Goal: Task Accomplishment & Management: Use online tool/utility

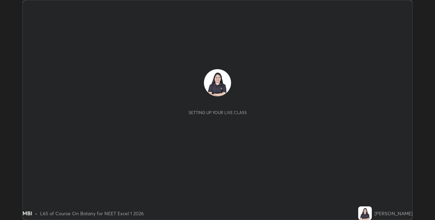
scroll to position [220, 435]
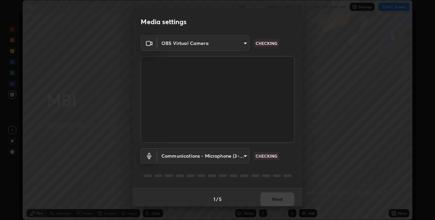
type input "8eb8a9b94d543390f1bf6c46f2de83bcb95ddf8c53c718d69585ea9f7ba8e57b"
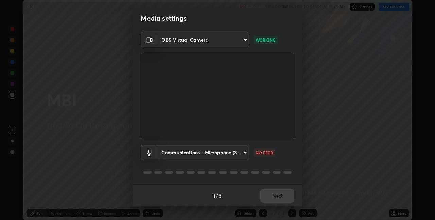
click at [205, 150] on body "Erase all MBI Recording WAS SCHEDULED TO START AT 11:45 AM Settings START CLASS…" at bounding box center [217, 110] width 435 height 220
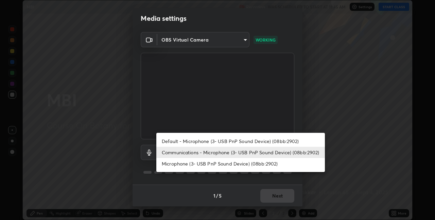
click at [227, 139] on li "Default - Microphone (3- USB PnP Sound Device) (08bb:2902)" at bounding box center [240, 140] width 169 height 11
type input "default"
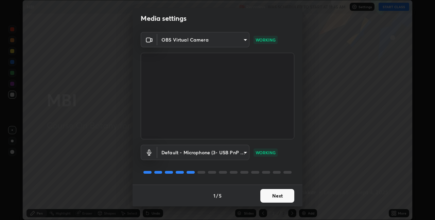
click at [267, 196] on button "Next" at bounding box center [277, 196] width 34 height 14
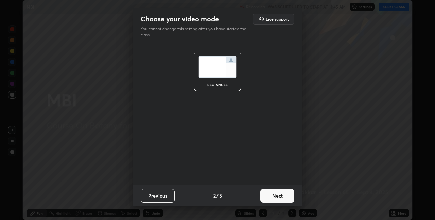
scroll to position [0, 0]
click at [268, 196] on button "Next" at bounding box center [277, 196] width 34 height 14
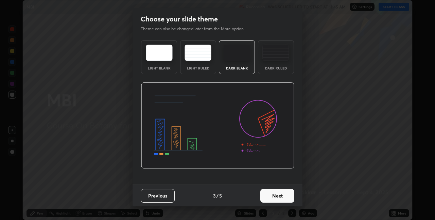
click at [269, 198] on button "Next" at bounding box center [277, 196] width 34 height 14
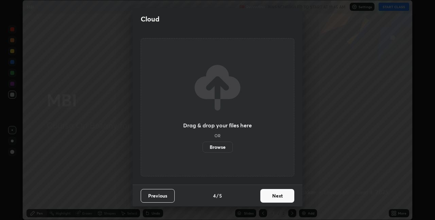
click at [274, 197] on button "Next" at bounding box center [277, 196] width 34 height 14
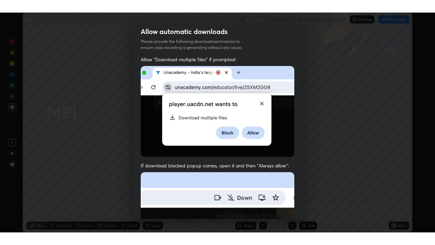
scroll to position [142, 0]
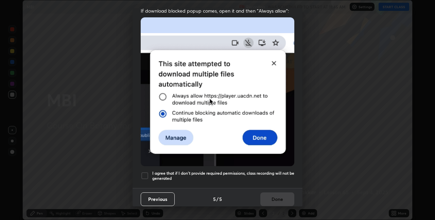
click at [248, 170] on h5 "I agree that if I don't provide required permissions, class recording will not …" at bounding box center [223, 175] width 142 height 11
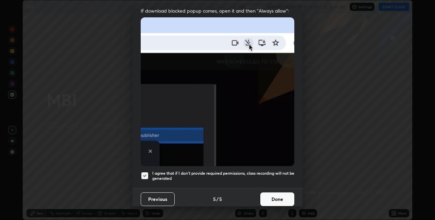
click at [274, 193] on button "Done" at bounding box center [277, 199] width 34 height 14
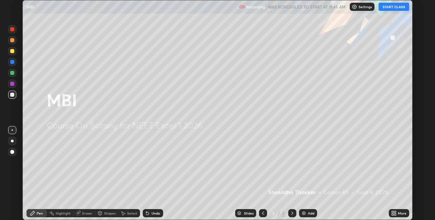
click at [387, 11] on button "START CLASS" at bounding box center [394, 7] width 31 height 8
click at [395, 211] on icon at bounding box center [395, 212] width 2 height 2
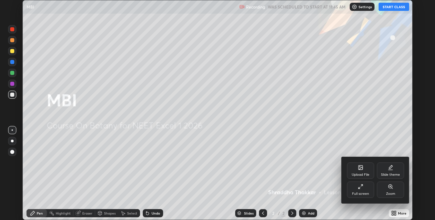
click at [361, 192] on div "Full screen" at bounding box center [360, 193] width 17 height 3
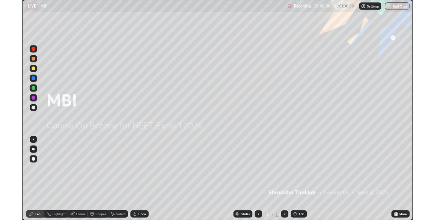
scroll to position [245, 435]
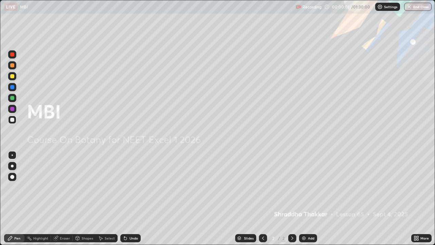
click at [418, 219] on icon at bounding box center [418, 237] width 2 height 2
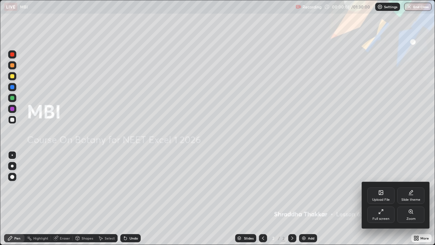
click at [380, 198] on div "Upload File" at bounding box center [381, 199] width 18 height 3
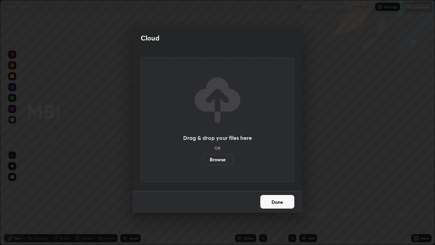
click at [227, 160] on label "Browse" at bounding box center [218, 159] width 30 height 11
click at [203, 160] on input "Browse" at bounding box center [203, 159] width 0 height 11
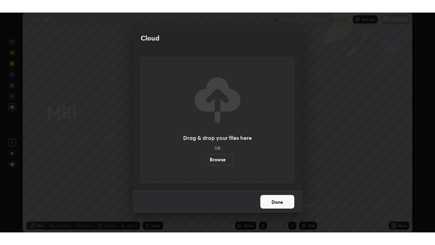
scroll to position [33782, 33567]
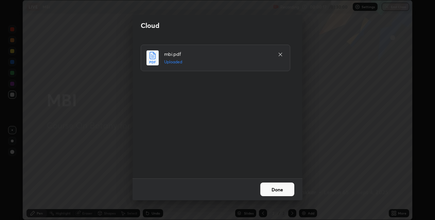
click at [275, 191] on button "Done" at bounding box center [277, 189] width 34 height 14
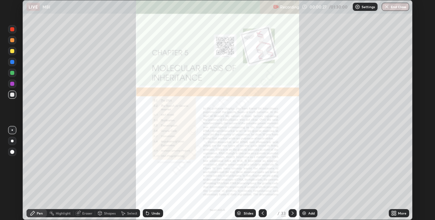
click at [396, 213] on icon at bounding box center [395, 212] width 2 height 2
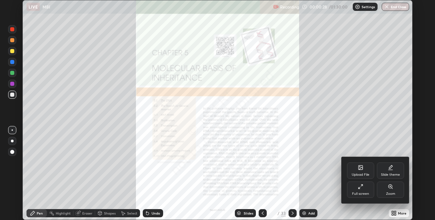
click at [365, 193] on div "Full screen" at bounding box center [360, 193] width 17 height 3
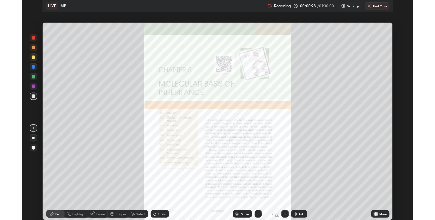
scroll to position [245, 435]
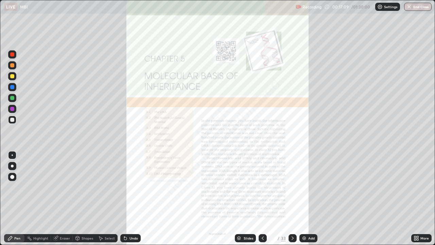
click at [418, 219] on icon at bounding box center [418, 237] width 2 height 2
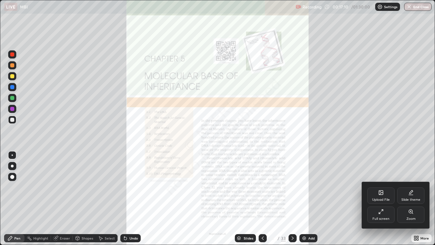
click at [382, 215] on div "Full screen" at bounding box center [381, 214] width 27 height 16
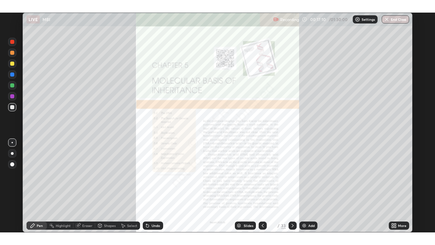
scroll to position [33782, 33567]
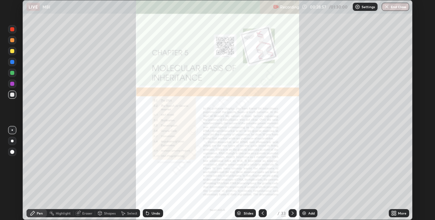
click at [395, 213] on icon at bounding box center [393, 212] width 5 height 5
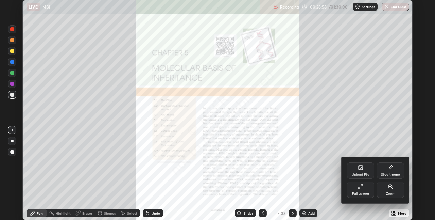
click at [363, 193] on div "Full screen" at bounding box center [360, 193] width 17 height 3
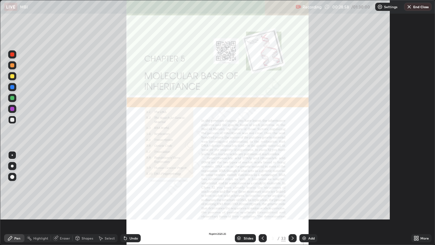
scroll to position [245, 435]
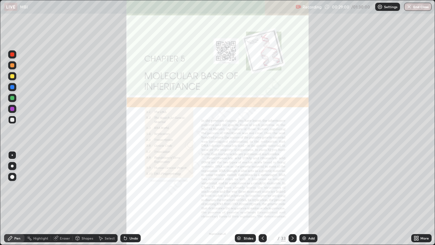
click at [248, 219] on div "Slides" at bounding box center [249, 237] width 10 height 3
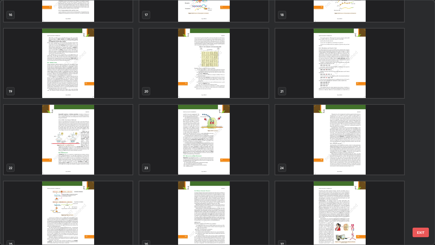
scroll to position [434, 0]
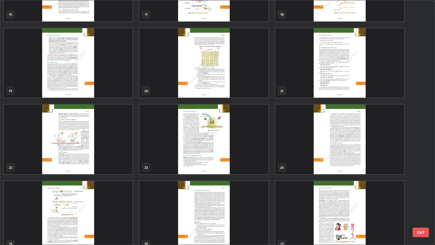
click at [122, 148] on img "grid" at bounding box center [68, 139] width 129 height 70
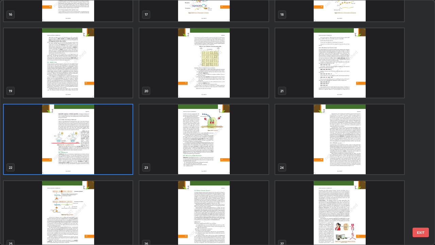
click at [122, 147] on img "grid" at bounding box center [68, 139] width 129 height 70
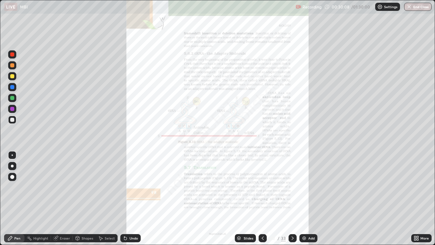
click at [244, 219] on div "Slides" at bounding box center [249, 237] width 10 height 3
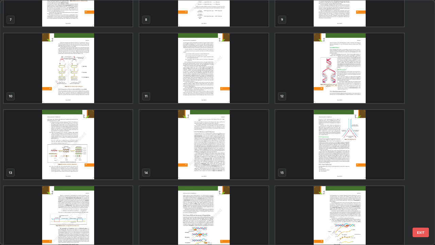
scroll to position [0, 0]
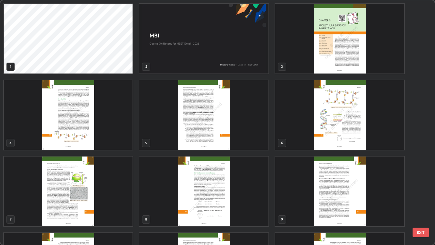
click at [176, 65] on img "grid" at bounding box center [203, 39] width 129 height 70
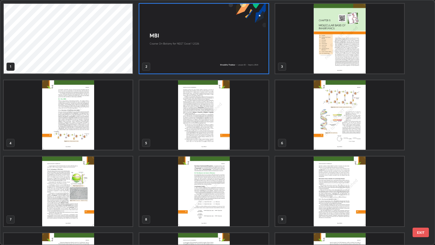
click at [177, 65] on img "grid" at bounding box center [203, 39] width 129 height 70
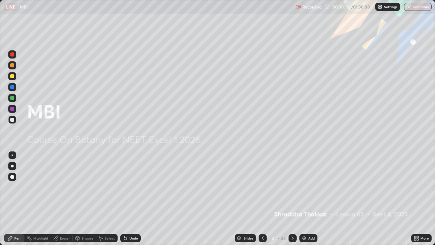
click at [305, 219] on img at bounding box center [304, 237] width 5 height 5
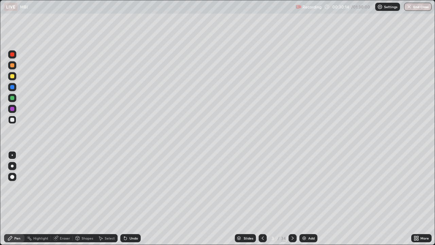
click at [14, 101] on div at bounding box center [12, 98] width 8 height 8
click at [14, 121] on div at bounding box center [12, 120] width 8 height 8
click at [133, 219] on div "Undo" at bounding box center [134, 237] width 9 height 3
click at [15, 109] on div at bounding box center [12, 109] width 8 height 8
click at [131, 219] on div "Undo" at bounding box center [134, 237] width 9 height 3
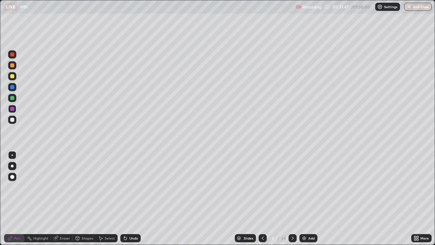
click at [13, 121] on div at bounding box center [12, 120] width 4 height 4
click at [56, 219] on icon at bounding box center [55, 238] width 4 height 4
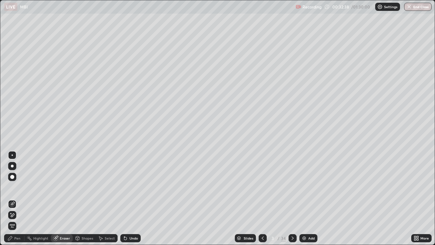
click at [84, 219] on div "Shapes" at bounding box center [88, 237] width 12 height 3
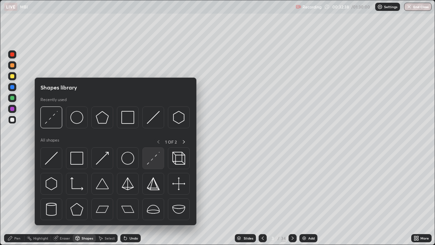
click at [149, 164] on img at bounding box center [153, 158] width 13 height 13
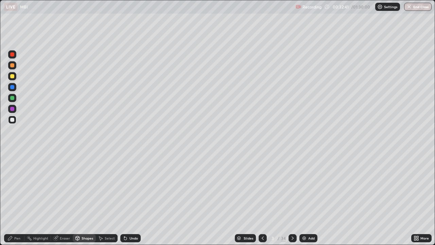
click at [16, 219] on div "Pen" at bounding box center [17, 237] width 6 height 3
click at [13, 111] on div at bounding box center [12, 109] width 8 height 8
click at [136, 219] on div "Undo" at bounding box center [134, 237] width 9 height 3
click at [15, 122] on div at bounding box center [12, 120] width 8 height 8
click at [13, 97] on div at bounding box center [12, 98] width 4 height 4
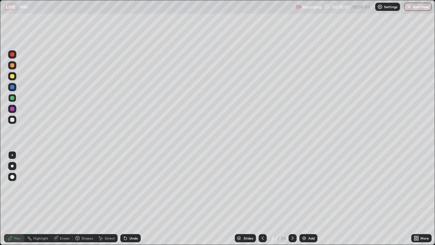
click at [12, 110] on div at bounding box center [12, 109] width 4 height 4
click at [132, 219] on div "Undo" at bounding box center [130, 238] width 20 height 8
click at [134, 219] on div "Undo" at bounding box center [134, 237] width 9 height 3
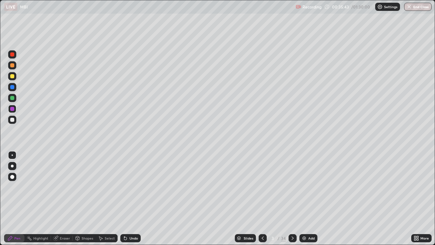
click at [133, 219] on div "Undo" at bounding box center [130, 238] width 20 height 8
click at [132, 219] on div "Undo" at bounding box center [134, 237] width 9 height 3
click at [130, 219] on div "Undo" at bounding box center [134, 237] width 9 height 3
click at [128, 219] on div "Undo" at bounding box center [130, 238] width 20 height 8
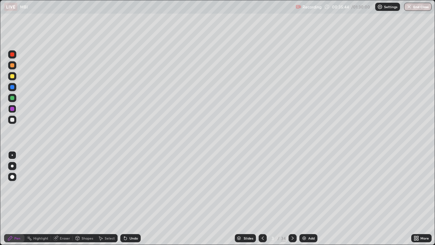
click at [126, 219] on icon at bounding box center [125, 237] width 5 height 5
click at [125, 219] on div "Undo" at bounding box center [130, 238] width 20 height 8
click at [306, 219] on img at bounding box center [304, 237] width 5 height 5
click at [15, 120] on div at bounding box center [12, 120] width 8 height 8
click at [12, 111] on div at bounding box center [12, 109] width 4 height 4
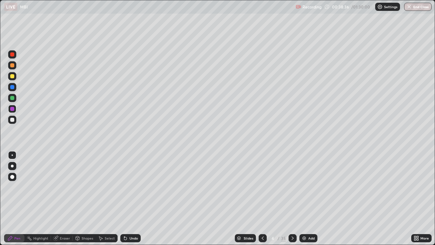
click at [264, 219] on div at bounding box center [263, 238] width 8 height 8
click at [292, 219] on icon at bounding box center [292, 237] width 5 height 5
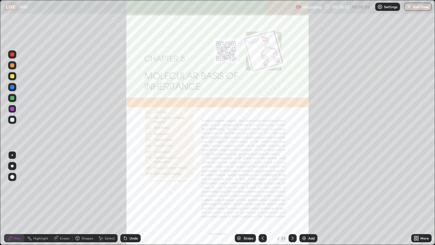
click at [261, 219] on icon at bounding box center [262, 237] width 5 height 5
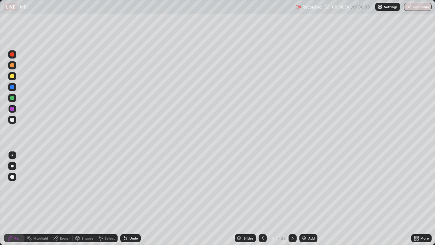
click at [264, 219] on icon at bounding box center [262, 237] width 5 height 5
click at [292, 219] on icon at bounding box center [292, 237] width 5 height 5
click at [306, 219] on img at bounding box center [304, 237] width 5 height 5
click at [11, 101] on div at bounding box center [12, 98] width 8 height 8
click at [12, 77] on div at bounding box center [12, 76] width 4 height 4
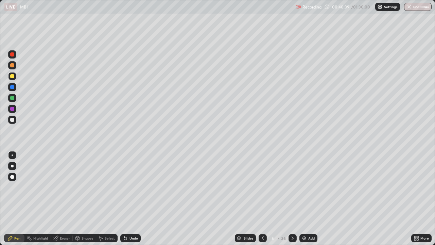
click at [14, 100] on div at bounding box center [12, 98] width 8 height 8
click at [130, 219] on div "Undo" at bounding box center [134, 237] width 9 height 3
click at [133, 219] on div "Undo" at bounding box center [134, 237] width 9 height 3
click at [10, 78] on div at bounding box center [12, 76] width 8 height 8
click at [12, 109] on div at bounding box center [12, 109] width 4 height 4
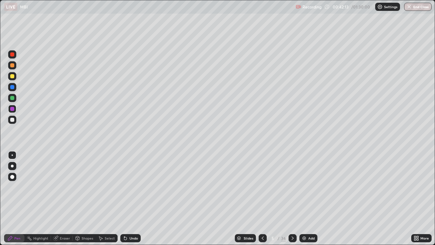
click at [305, 219] on img at bounding box center [304, 237] width 5 height 5
click at [13, 98] on div at bounding box center [12, 98] width 4 height 4
click at [65, 219] on div "Eraser" at bounding box center [62, 238] width 22 height 8
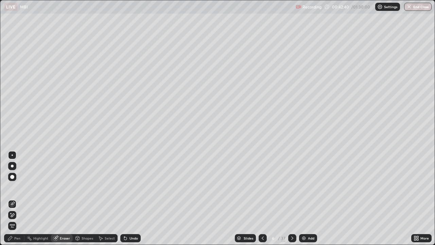
click at [17, 219] on div "Pen" at bounding box center [17, 237] width 6 height 3
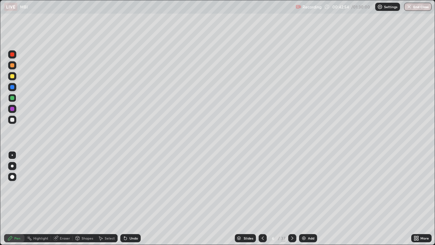
click at [16, 111] on div at bounding box center [12, 109] width 8 height 8
click at [13, 120] on div at bounding box center [12, 120] width 4 height 4
click at [16, 112] on div at bounding box center [12, 108] width 8 height 11
click at [14, 122] on div at bounding box center [12, 120] width 8 height 8
click at [303, 219] on div "Add" at bounding box center [308, 238] width 18 height 8
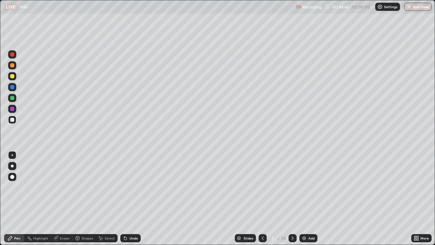
click at [124, 219] on icon at bounding box center [125, 238] width 3 height 3
click at [132, 219] on div "Undo" at bounding box center [134, 237] width 9 height 3
click at [14, 77] on div at bounding box center [12, 76] width 4 height 4
click at [10, 121] on div at bounding box center [12, 120] width 4 height 4
click at [306, 219] on div "Add" at bounding box center [309, 238] width 18 height 8
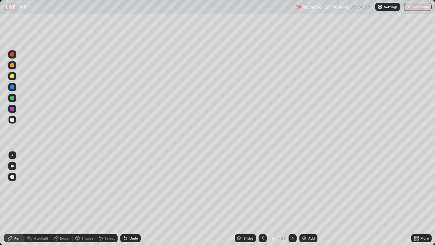
click at [130, 219] on div "Undo" at bounding box center [130, 238] width 20 height 8
click at [130, 219] on div "Undo" at bounding box center [134, 237] width 9 height 3
click at [132, 219] on div "Undo" at bounding box center [134, 237] width 9 height 3
click at [130, 219] on div "Undo" at bounding box center [134, 237] width 9 height 3
click at [129, 219] on div "Undo" at bounding box center [130, 238] width 20 height 8
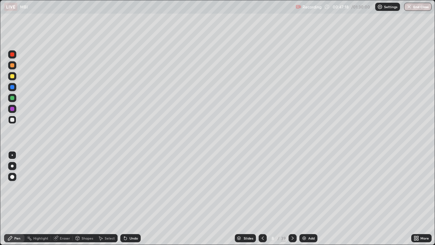
click at [133, 219] on div "Undo" at bounding box center [134, 237] width 9 height 3
click at [132, 219] on div "Undo" at bounding box center [134, 237] width 9 height 3
click at [131, 219] on div "Undo" at bounding box center [130, 238] width 20 height 8
click at [128, 219] on div "Undo" at bounding box center [129, 238] width 23 height 14
click at [130, 219] on div "Undo" at bounding box center [134, 237] width 9 height 3
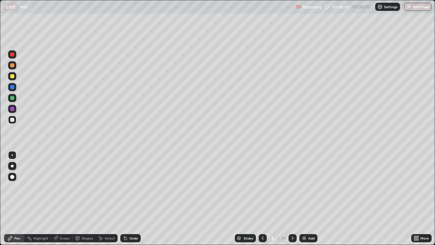
click at [131, 219] on div "Undo" at bounding box center [134, 237] width 9 height 3
click at [128, 219] on div "Undo" at bounding box center [130, 238] width 20 height 8
click at [130, 219] on div "Undo" at bounding box center [134, 237] width 9 height 3
click at [126, 219] on icon at bounding box center [125, 237] width 5 height 5
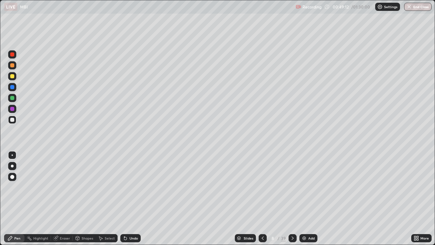
click at [130, 219] on div "Undo" at bounding box center [134, 237] width 9 height 3
click at [292, 219] on icon at bounding box center [292, 237] width 5 height 5
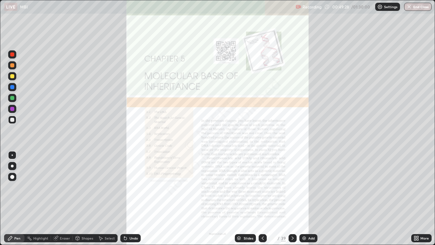
click at [265, 219] on div at bounding box center [263, 238] width 8 height 8
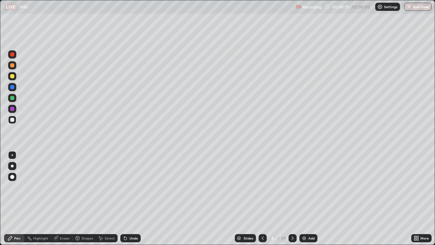
click at [307, 219] on div "Add" at bounding box center [309, 238] width 18 height 8
click at [13, 109] on div at bounding box center [12, 109] width 4 height 4
click at [13, 120] on div at bounding box center [12, 120] width 4 height 4
click at [128, 219] on div "Undo" at bounding box center [130, 238] width 20 height 8
click at [132, 219] on div "Undo" at bounding box center [134, 237] width 9 height 3
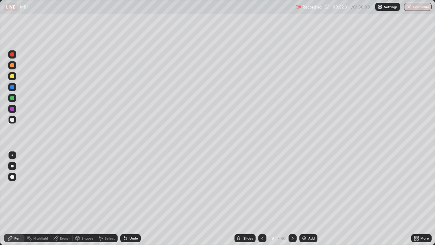
click at [250, 219] on div "Slides" at bounding box center [248, 237] width 10 height 3
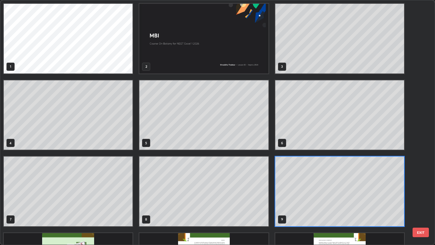
scroll to position [242, 431]
click at [419, 159] on div "1 2 3 4 5 6 7 8 9 10 11 12 13 14 15" at bounding box center [211, 122] width 423 height 244
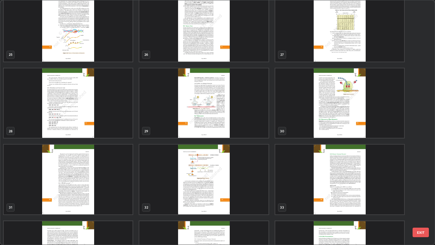
scroll to position [623, 0]
click at [257, 125] on img "grid" at bounding box center [203, 103] width 129 height 70
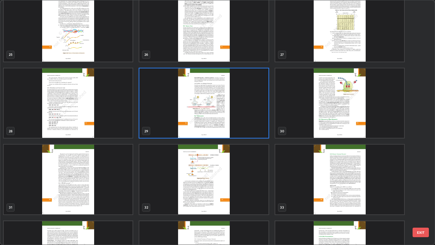
click at [255, 124] on img "grid" at bounding box center [203, 103] width 129 height 70
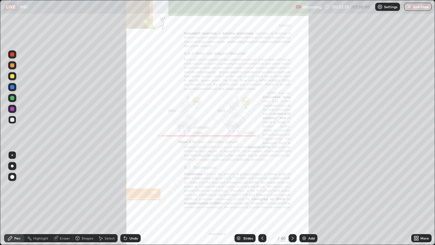
click at [257, 125] on img "grid" at bounding box center [203, 103] width 129 height 70
click at [418, 219] on icon at bounding box center [418, 237] width 2 height 2
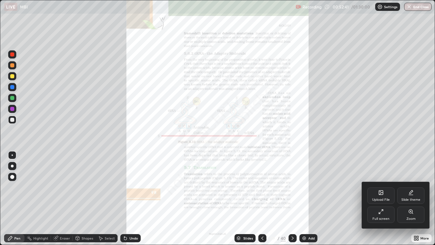
click at [409, 218] on div "Zoom" at bounding box center [411, 218] width 9 height 3
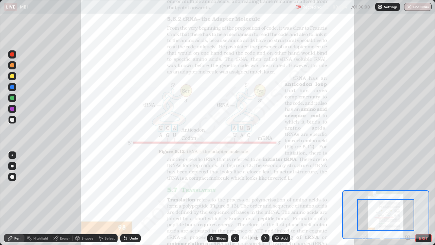
click at [410, 219] on icon at bounding box center [408, 237] width 7 height 7
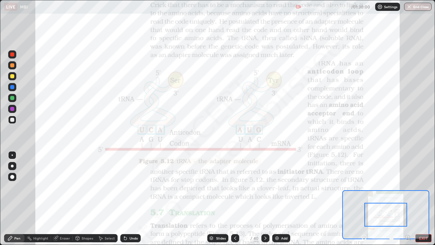
click at [408, 219] on icon at bounding box center [408, 237] width 0 height 2
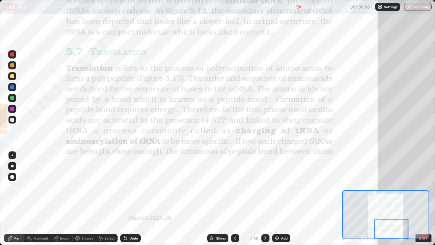
click at [13, 56] on div at bounding box center [12, 54] width 4 height 4
click at [264, 219] on icon at bounding box center [265, 237] width 5 height 5
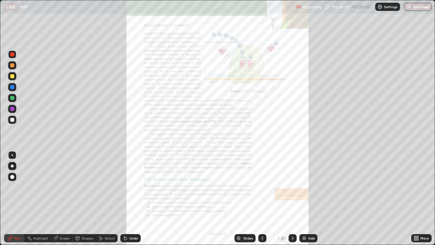
click at [420, 219] on div "More" at bounding box center [421, 238] width 20 height 8
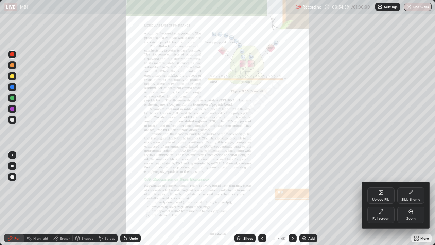
click at [410, 215] on div "Zoom" at bounding box center [410, 214] width 27 height 16
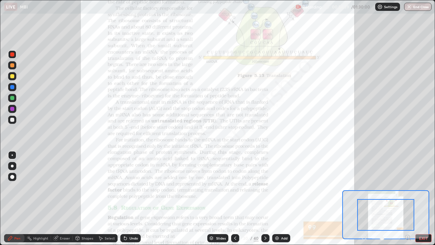
click at [407, 219] on icon at bounding box center [408, 237] width 7 height 7
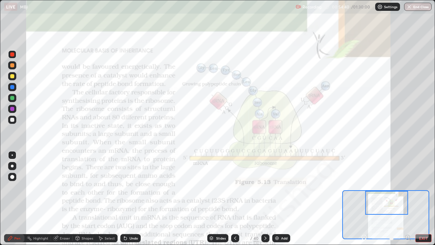
click at [408, 219] on icon at bounding box center [408, 237] width 2 height 0
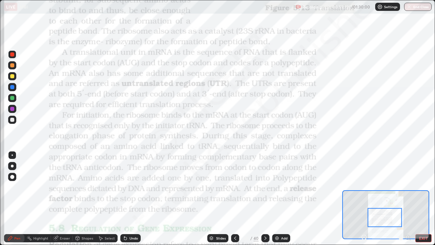
click at [422, 219] on button "EXIT" at bounding box center [424, 238] width 16 height 8
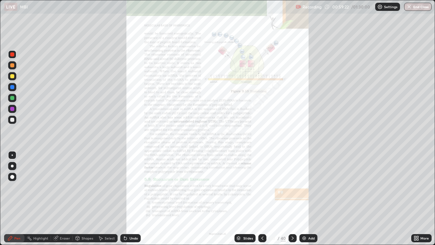
click at [260, 219] on icon at bounding box center [262, 237] width 5 height 5
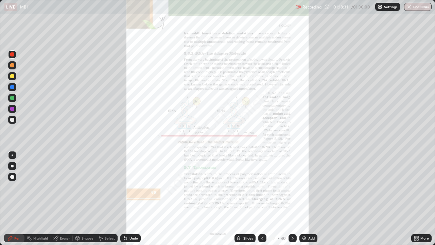
click at [262, 219] on icon at bounding box center [262, 237] width 5 height 5
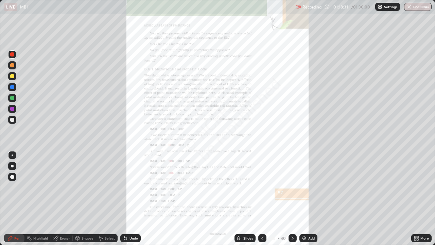
click at [262, 219] on icon at bounding box center [262, 237] width 5 height 5
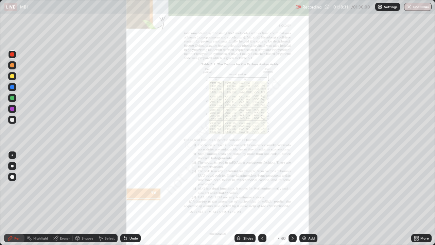
click at [261, 219] on icon at bounding box center [262, 237] width 2 height 3
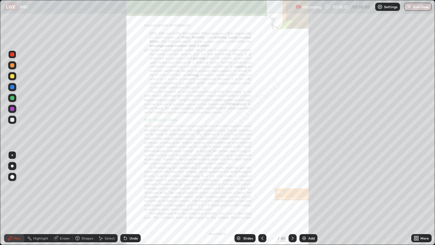
click at [261, 219] on icon at bounding box center [262, 237] width 2 height 3
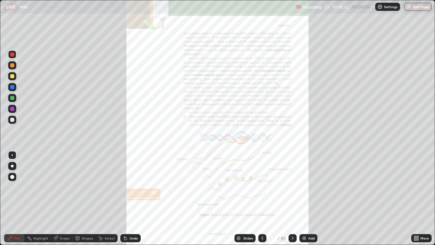
click at [262, 219] on icon at bounding box center [262, 237] width 5 height 5
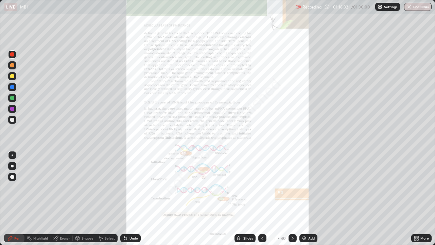
click at [262, 219] on icon at bounding box center [262, 237] width 5 height 5
click at [261, 219] on icon at bounding box center [262, 237] width 5 height 5
click at [262, 219] on div at bounding box center [262, 238] width 8 height 8
click at [264, 219] on div at bounding box center [262, 238] width 8 height 8
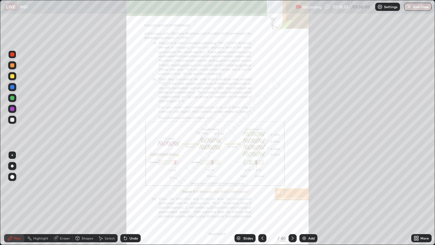
click at [260, 219] on div at bounding box center [262, 238] width 8 height 8
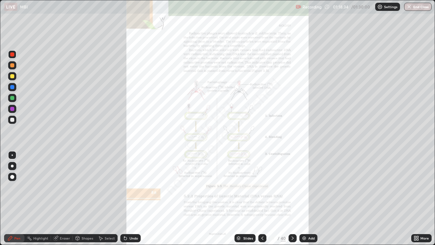
click at [263, 219] on div at bounding box center [262, 238] width 8 height 8
click at [261, 219] on icon at bounding box center [262, 237] width 5 height 5
click at [262, 219] on icon at bounding box center [262, 237] width 5 height 5
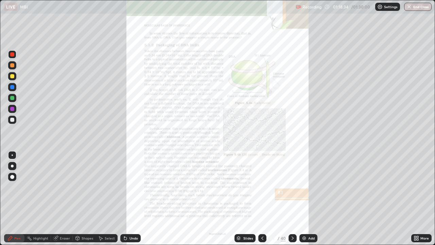
click at [262, 219] on icon at bounding box center [262, 237] width 5 height 5
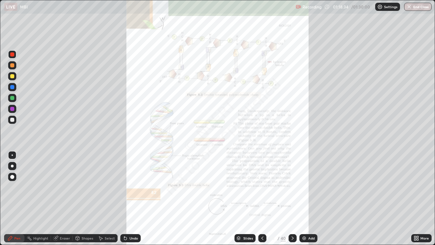
click at [248, 219] on div "Slides" at bounding box center [245, 238] width 21 height 8
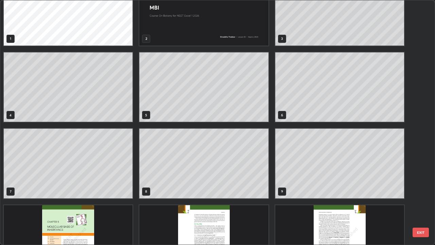
scroll to position [0, 0]
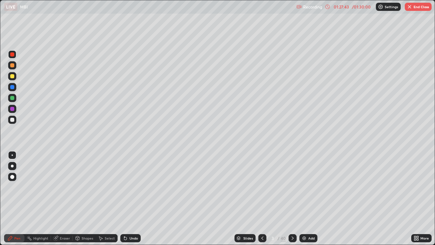
click at [410, 10] on button "End Class" at bounding box center [418, 7] width 27 height 8
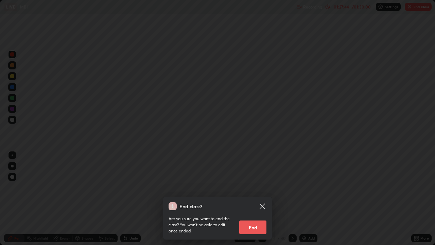
click at [249, 219] on button "End" at bounding box center [252, 227] width 27 height 14
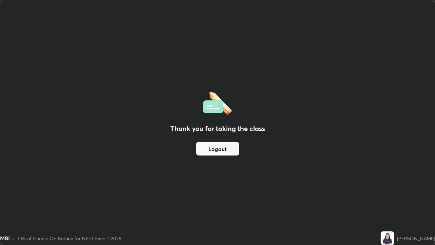
click at [204, 147] on button "Logout" at bounding box center [217, 149] width 43 height 14
